Goal: Transaction & Acquisition: Purchase product/service

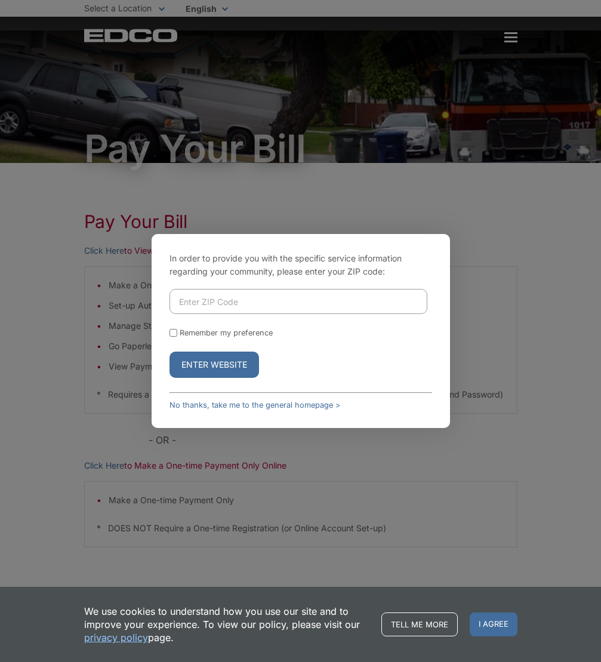
click at [193, 299] on input "Enter ZIP Code" at bounding box center [298, 301] width 258 height 25
type input "92083"
click at [169, 352] on button "Enter Website" at bounding box center [214, 365] width 90 height 26
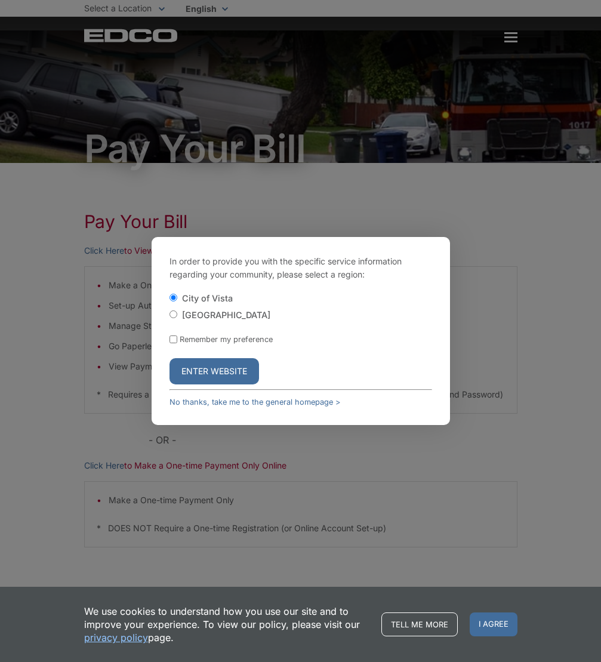
click at [186, 315] on label "[GEOGRAPHIC_DATA]" at bounding box center [226, 315] width 88 height 10
click at [177, 315] on input "[GEOGRAPHIC_DATA]" at bounding box center [173, 314] width 8 height 8
radio input "true"
click at [181, 339] on label "Remember my preference" at bounding box center [226, 339] width 93 height 9
click at [177, 339] on input "Remember my preference" at bounding box center [173, 339] width 8 height 8
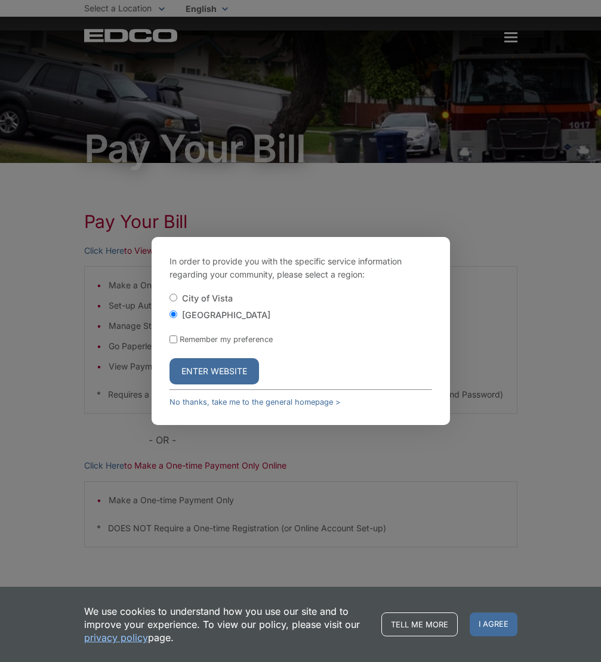
checkbox input "true"
click at [201, 376] on button "Enter Website" at bounding box center [214, 371] width 90 height 26
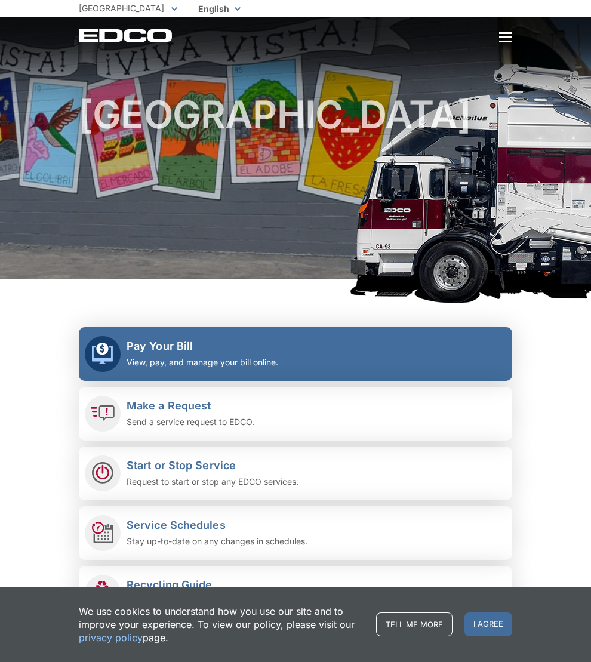
scroll to position [139, 0]
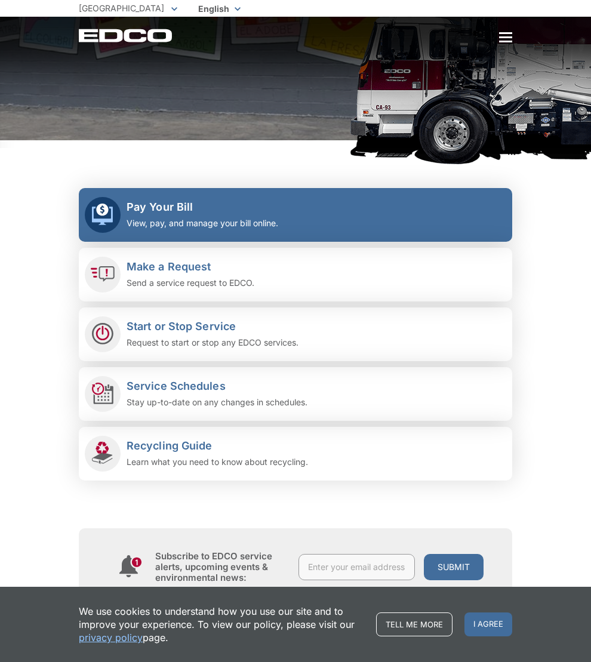
click at [180, 223] on p "View, pay, and manage your bill online." at bounding box center [203, 223] width 152 height 13
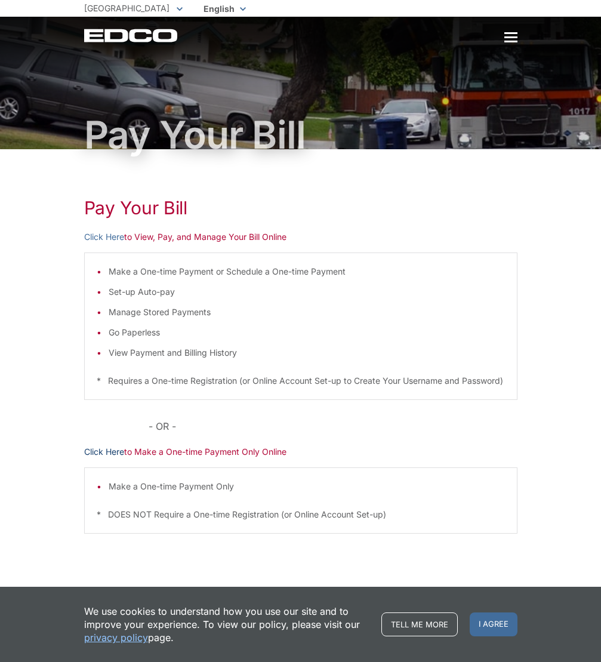
click at [115, 458] on link "Click Here" at bounding box center [104, 451] width 40 height 13
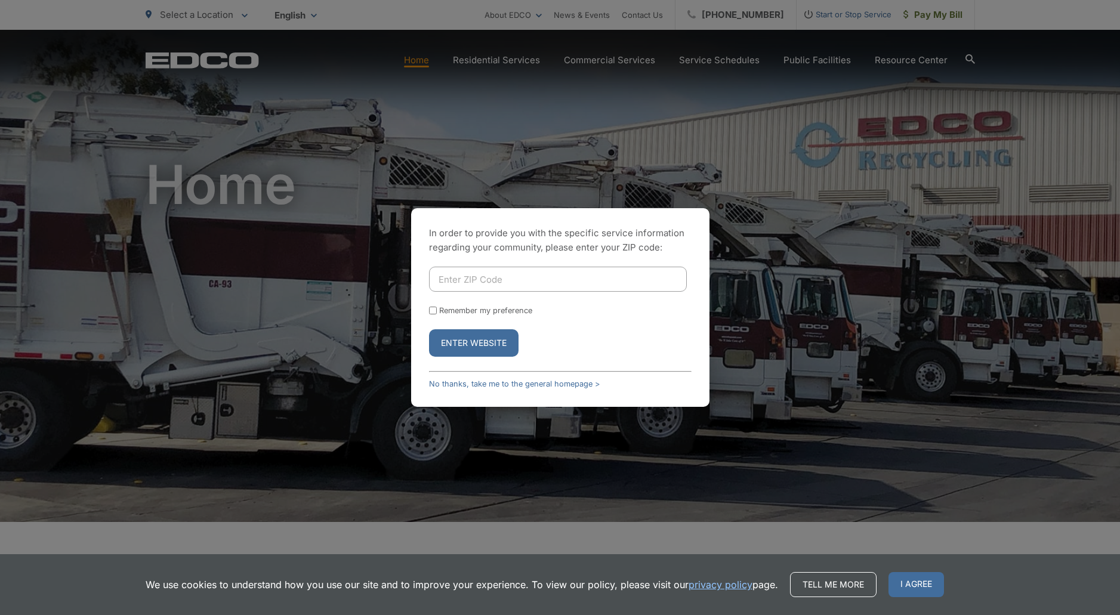
click at [463, 279] on input "Enter ZIP Code" at bounding box center [558, 279] width 258 height 25
type input "92083"
click at [436, 310] on input "Remember my preference" at bounding box center [433, 311] width 8 height 8
checkbox input "true"
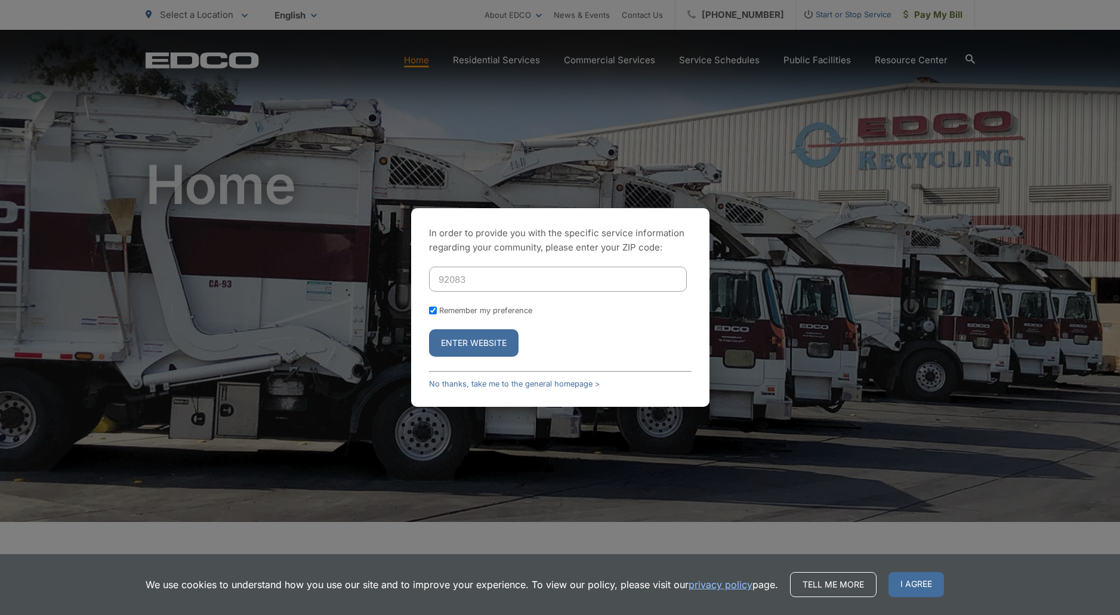
click at [458, 343] on button "Enter Website" at bounding box center [474, 342] width 90 height 27
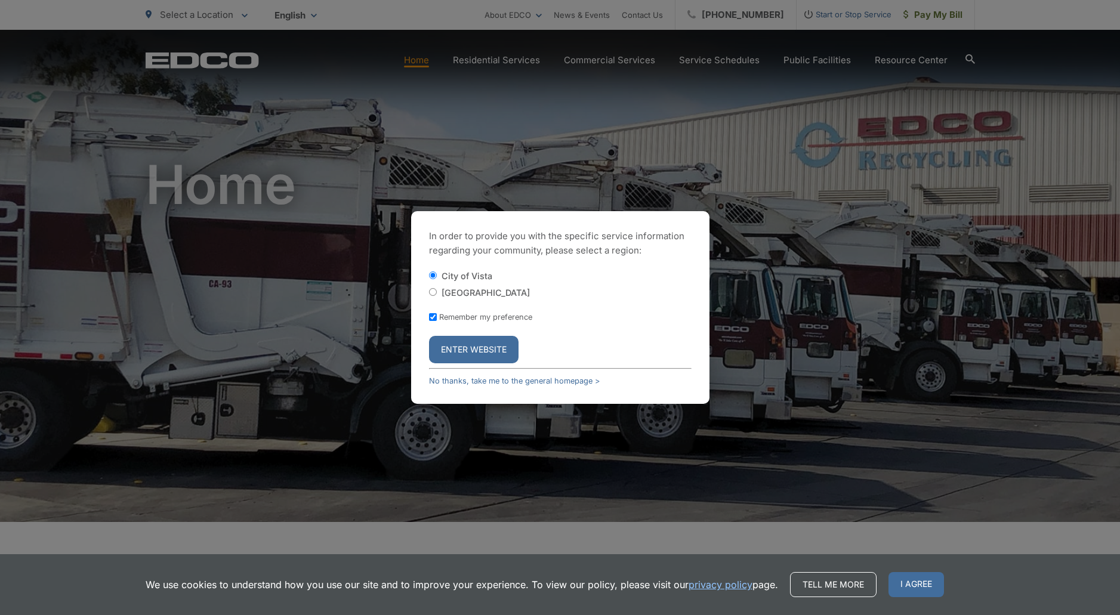
click at [458, 343] on button "Enter Website" at bounding box center [474, 349] width 90 height 27
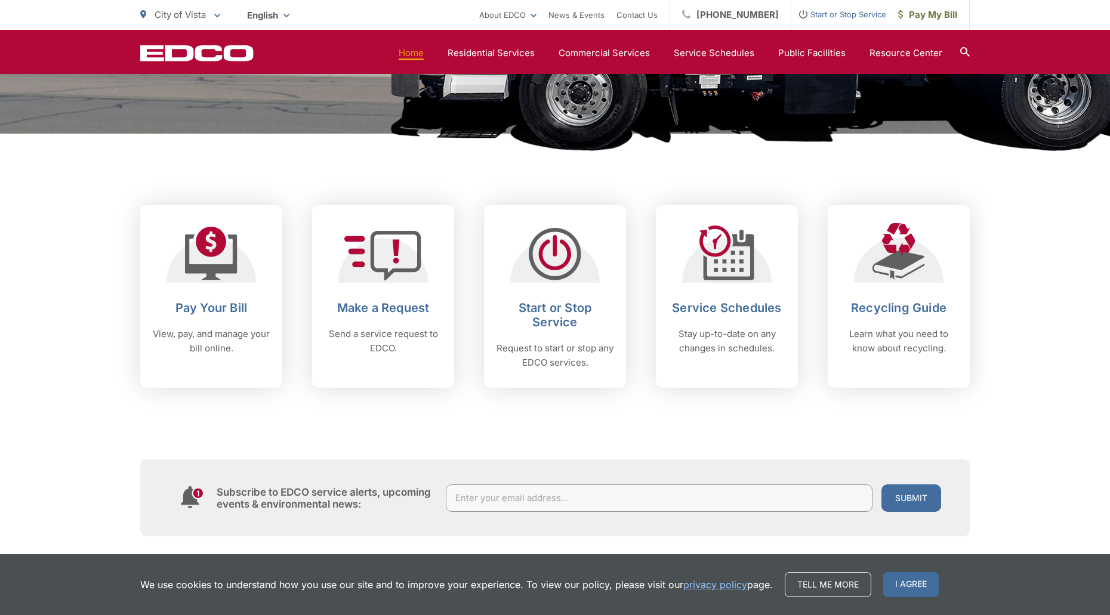
scroll to position [418, 0]
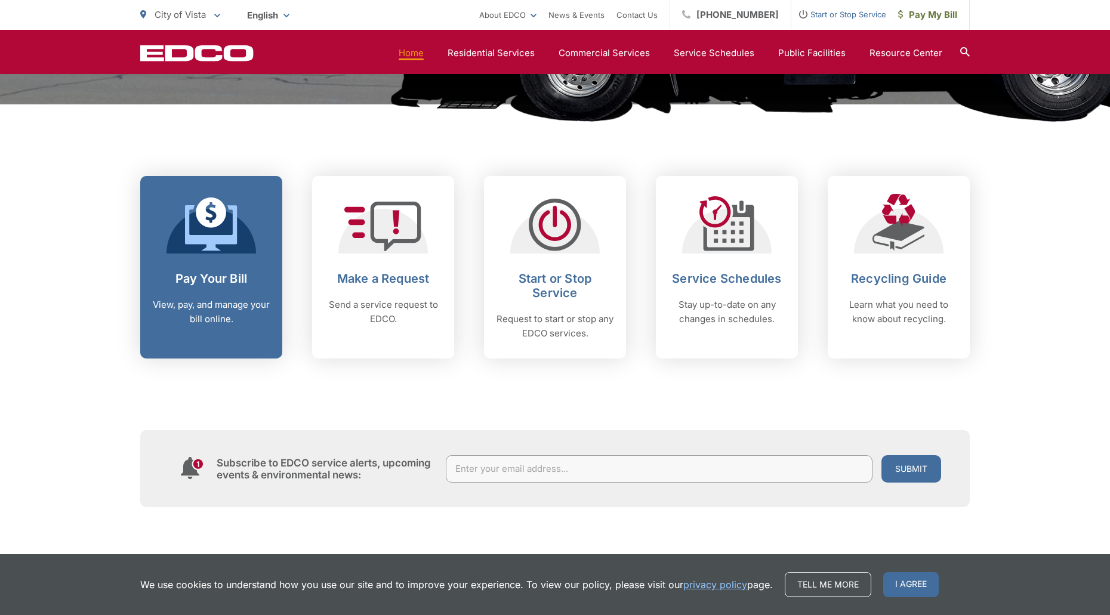
click at [237, 258] on link "Pay Your Bill View, pay, and manage your bill online." at bounding box center [211, 267] width 142 height 183
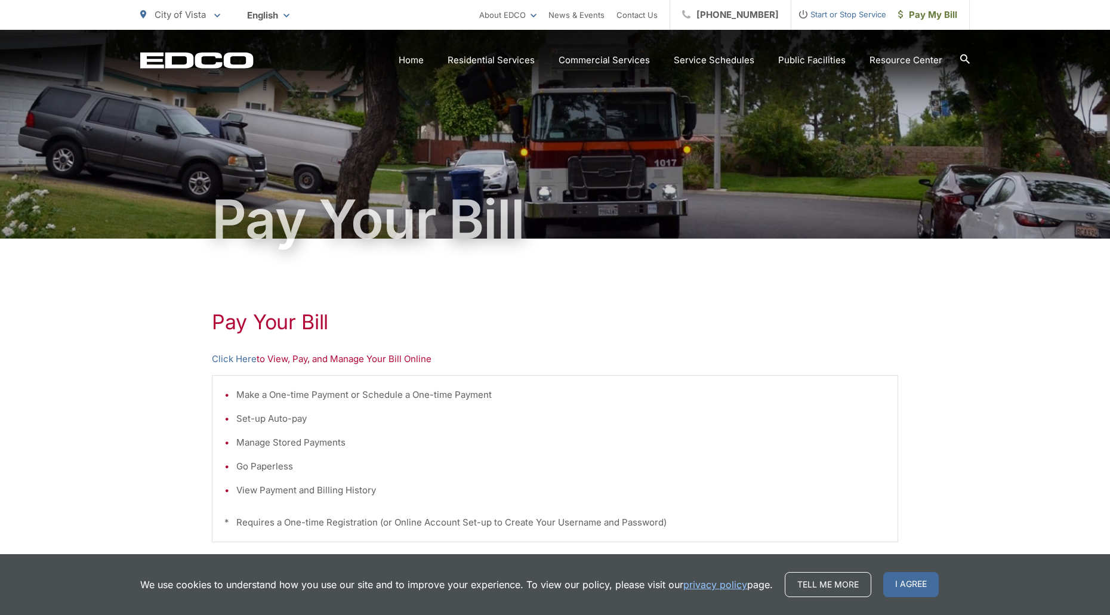
scroll to position [139, 0]
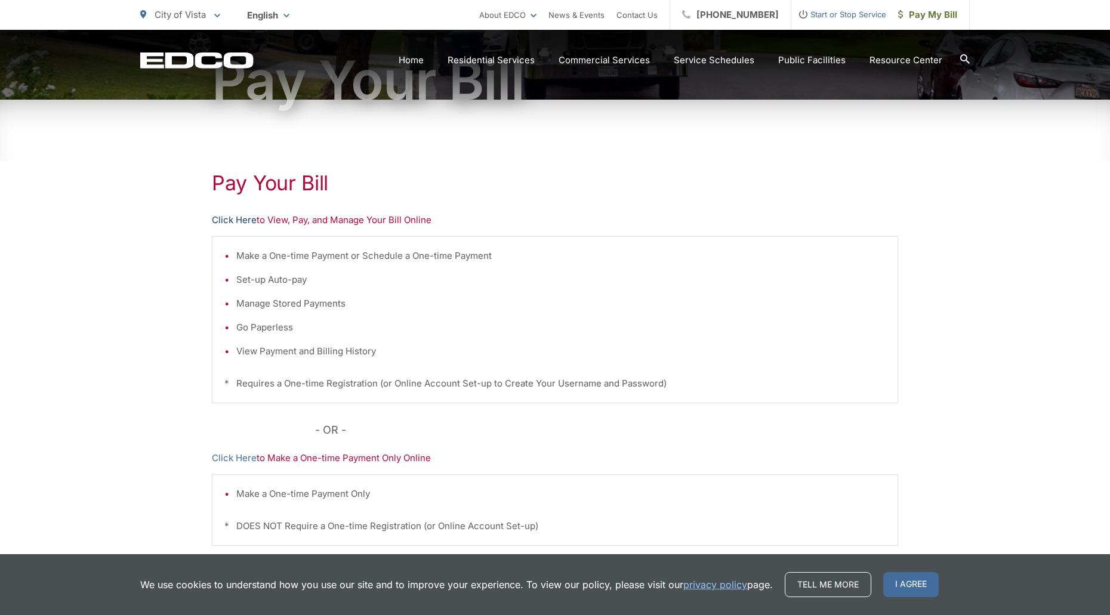
click at [234, 221] on link "Click Here" at bounding box center [234, 220] width 45 height 14
